Goal: Information Seeking & Learning: Check status

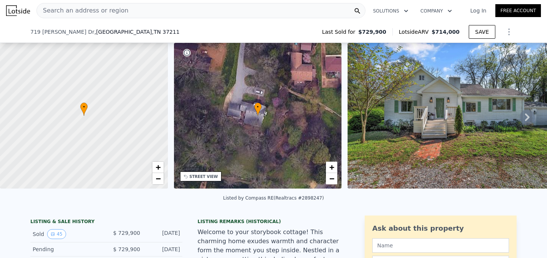
scroll to position [202, 0]
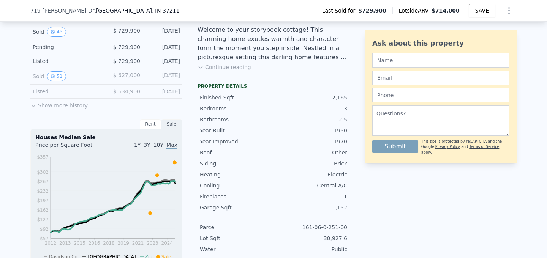
click at [55, 90] on div "Listed" at bounding box center [67, 92] width 68 height 8
click at [41, 100] on button "Show more history" at bounding box center [58, 104] width 57 height 11
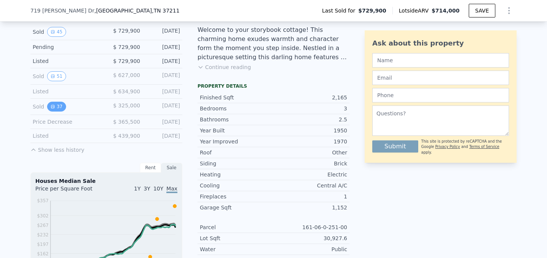
click at [60, 106] on button "37" at bounding box center [56, 107] width 19 height 10
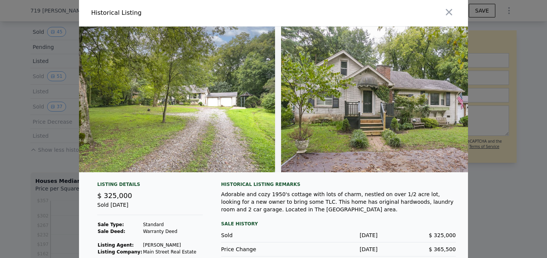
scroll to position [0, 747]
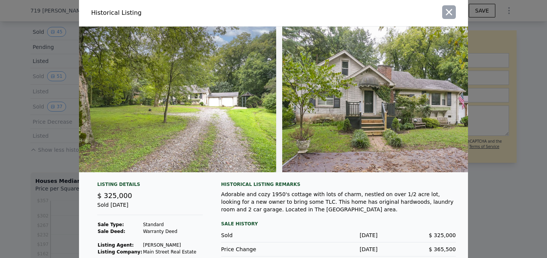
click at [451, 13] on icon "button" at bounding box center [449, 12] width 6 height 6
